Goal: Find specific page/section: Find specific page/section

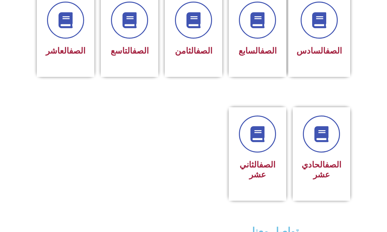
scroll to position [289, 0]
click at [329, 143] on icon at bounding box center [321, 135] width 18 height 18
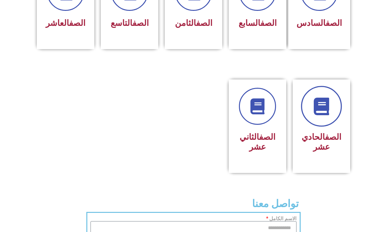
scroll to position [316, 0]
click at [329, 142] on link "الصف" at bounding box center [333, 137] width 16 height 10
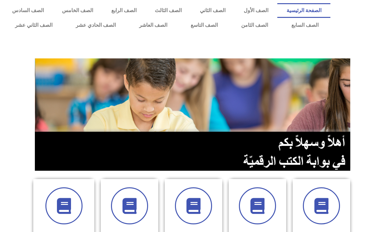
click at [302, 174] on section "الصف الأول الصف الثاني الصف الثالث الصف الرابع الصف الخامس" at bounding box center [194, 222] width 320 height 103
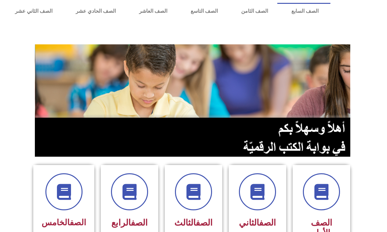
scroll to position [111, 0]
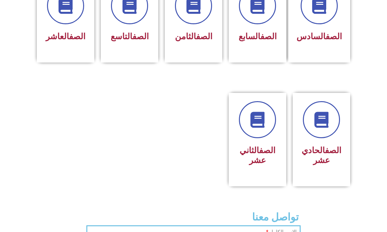
scroll to position [303, 0]
click at [327, 155] on link "الصف" at bounding box center [333, 151] width 16 height 10
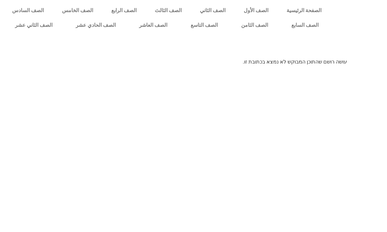
click at [93, 27] on link "الصف الحادي عشر" at bounding box center [95, 25] width 63 height 15
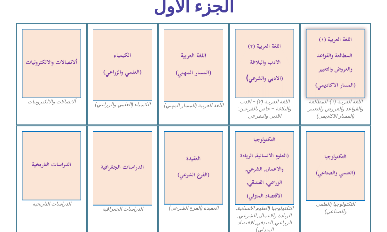
scroll to position [195, 0]
click at [109, 70] on img at bounding box center [122, 65] width 59 height 73
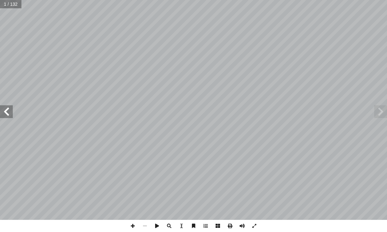
click at [6, 109] on span at bounding box center [6, 111] width 13 height 13
click at [11, 114] on span at bounding box center [6, 111] width 13 height 13
click at [10, 117] on span at bounding box center [6, 111] width 13 height 13
click at [383, 112] on span at bounding box center [380, 111] width 13 height 13
